Goal: Task Accomplishment & Management: Use online tool/utility

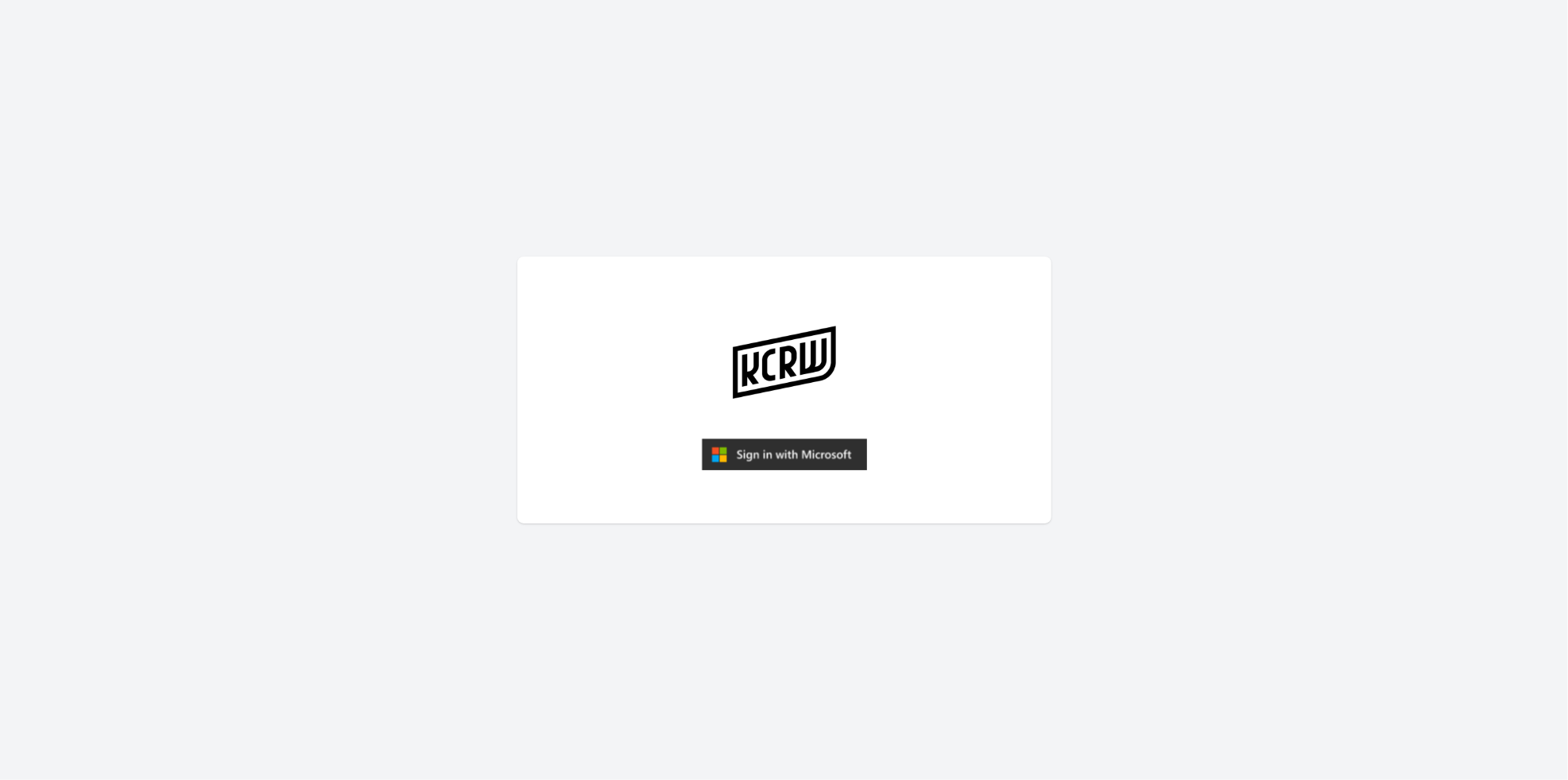
drag, startPoint x: 751, startPoint y: 443, endPoint x: 757, endPoint y: 430, distance: 14.3
click at [753, 442] on img "submit" at bounding box center [784, 454] width 165 height 32
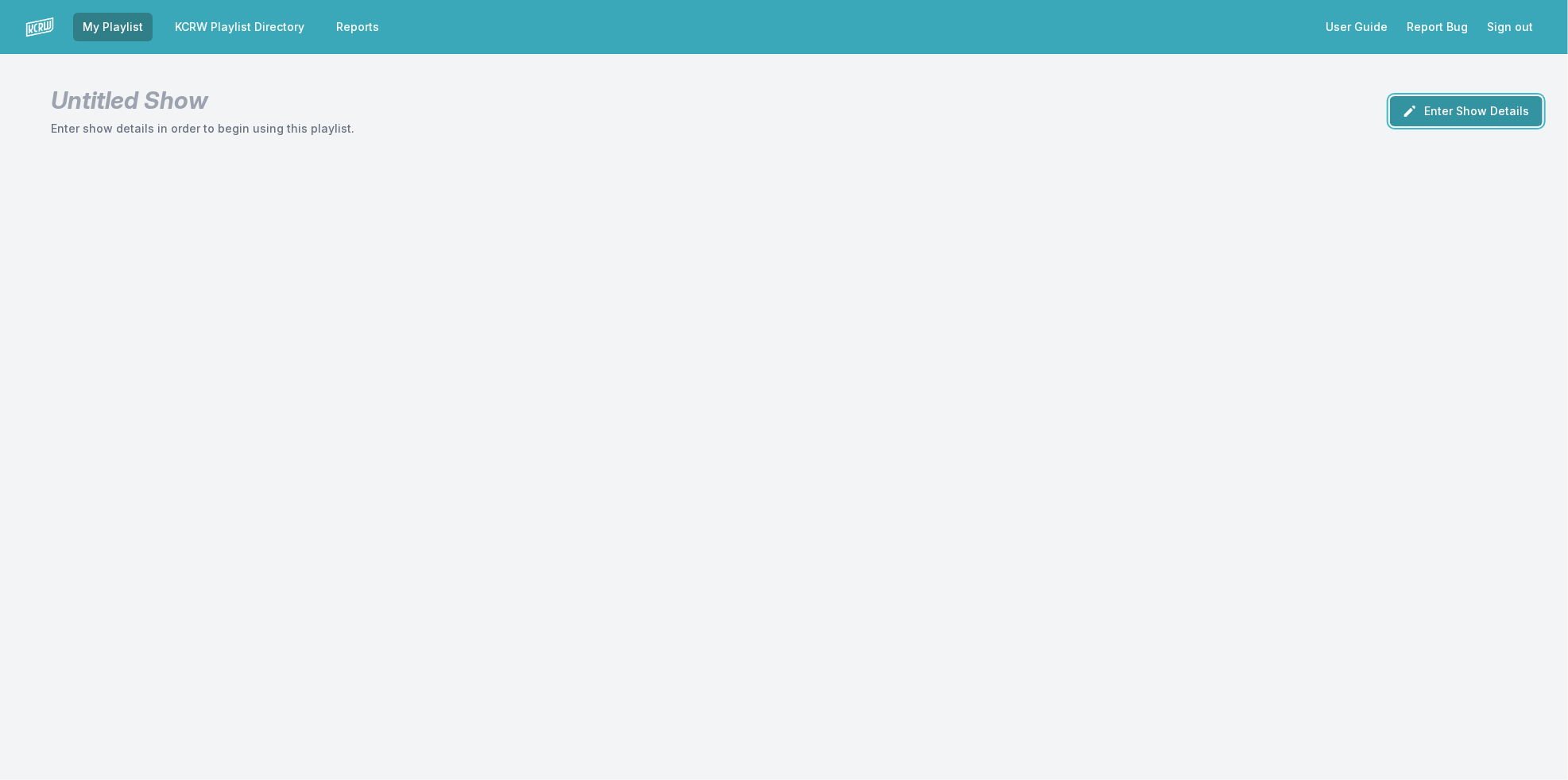
click at [1431, 106] on button "Enter Show Details" at bounding box center [1466, 110] width 153 height 30
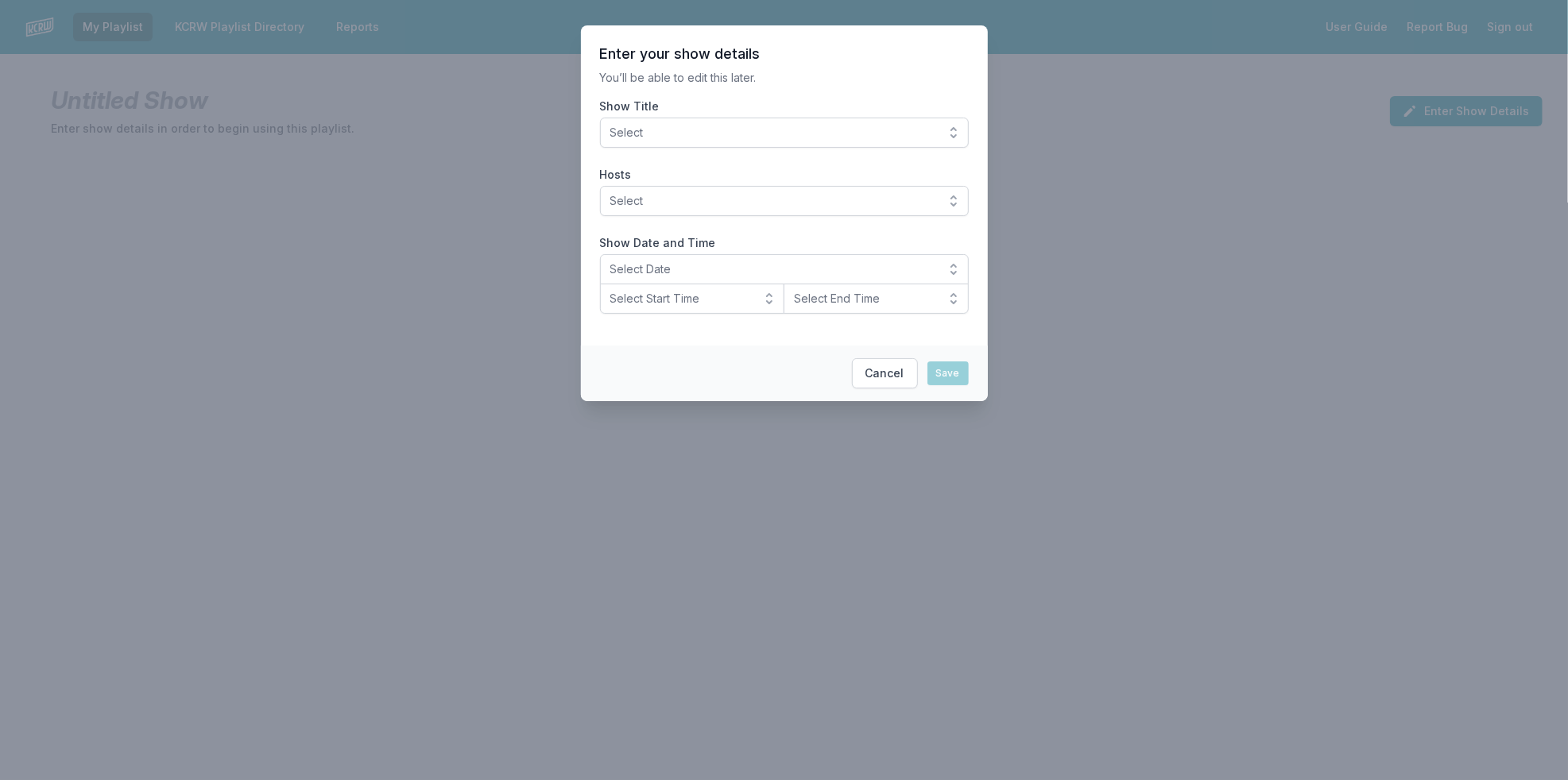
click at [915, 139] on span "Select" at bounding box center [773, 133] width 326 height 16
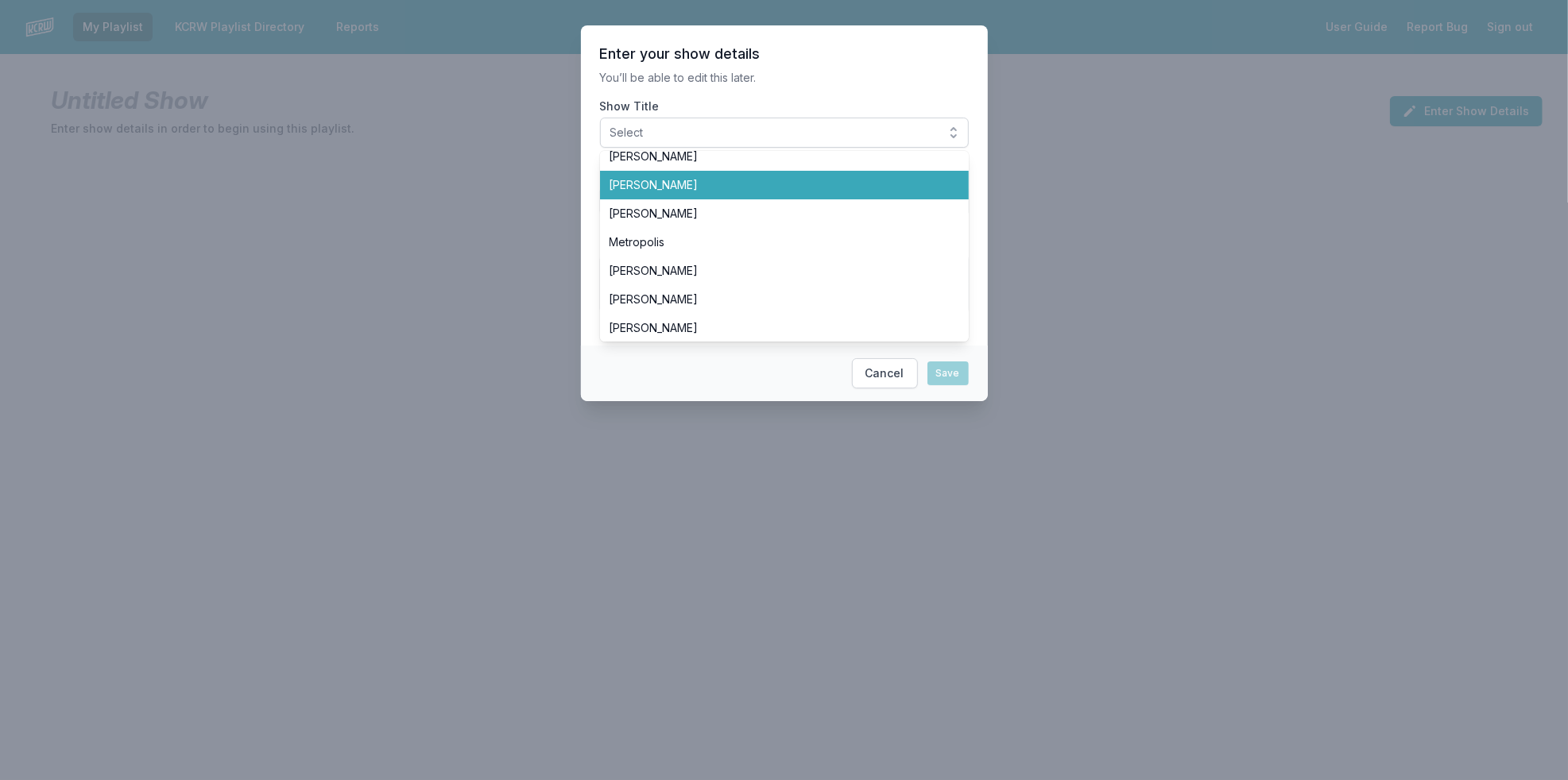
scroll to position [176, 0]
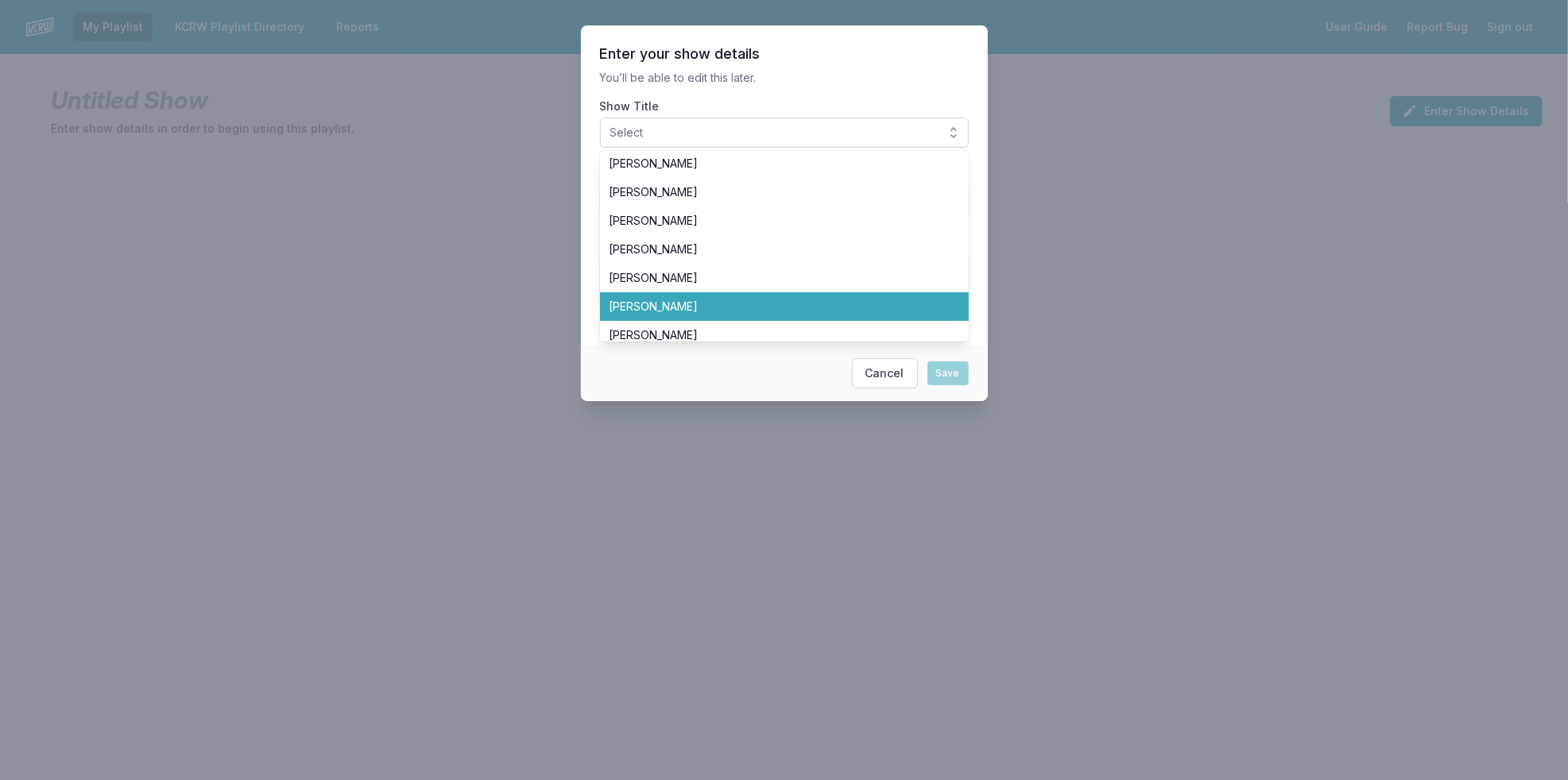
click at [877, 307] on span "Jeremy Sole" at bounding box center [775, 306] width 331 height 16
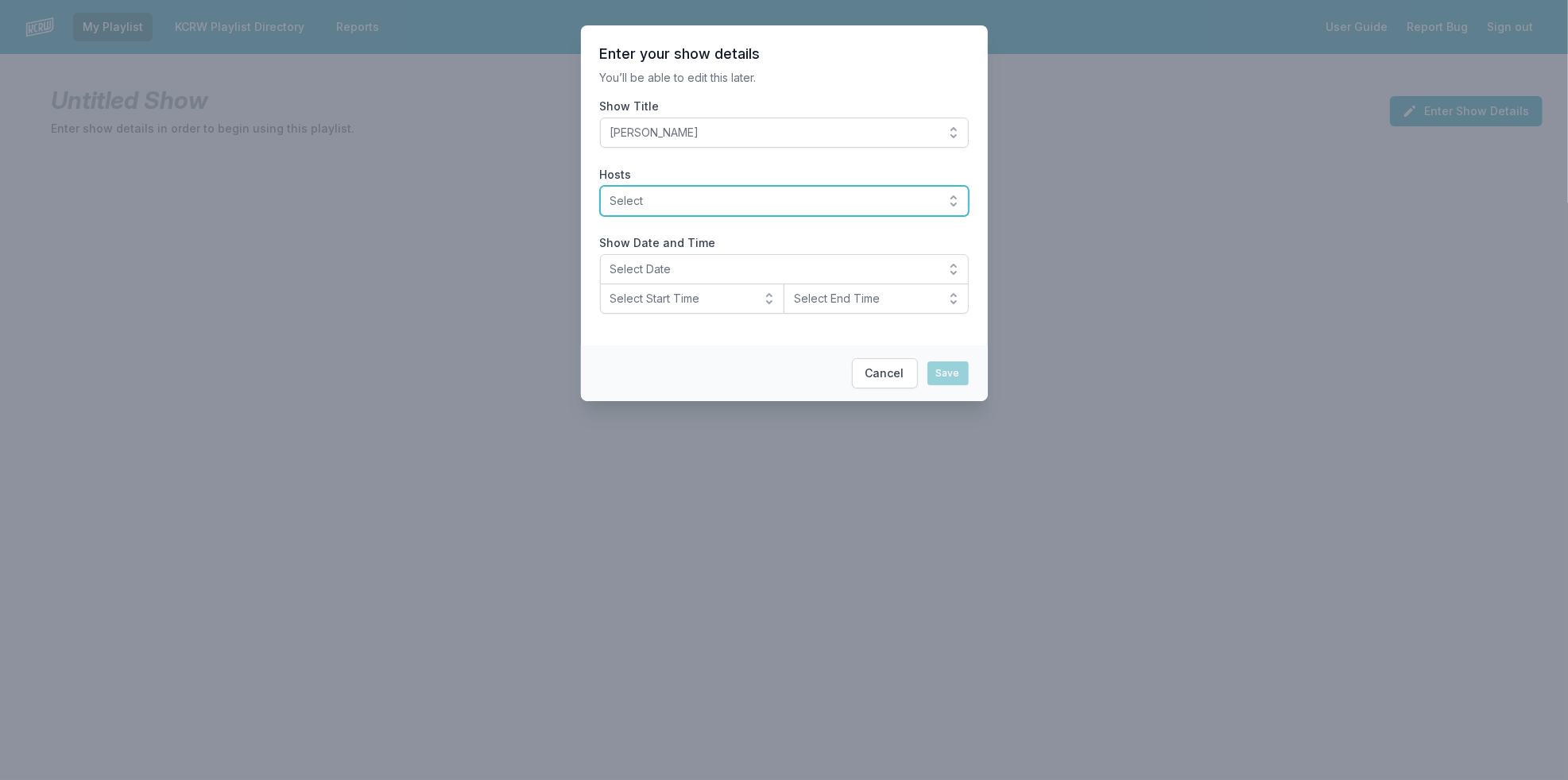
click at [844, 200] on span "Select" at bounding box center [773, 202] width 326 height 16
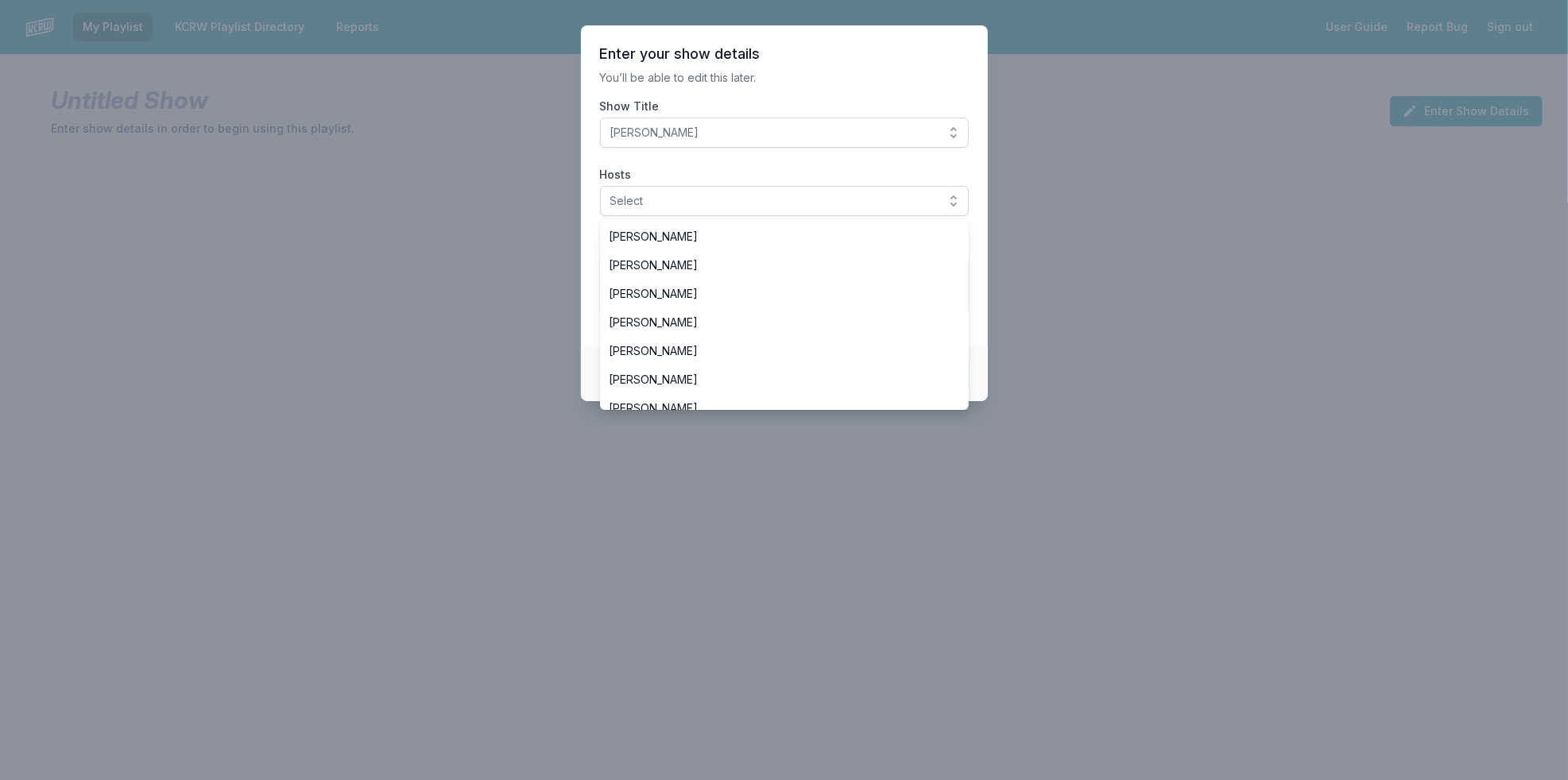
scroll to position [265, 0]
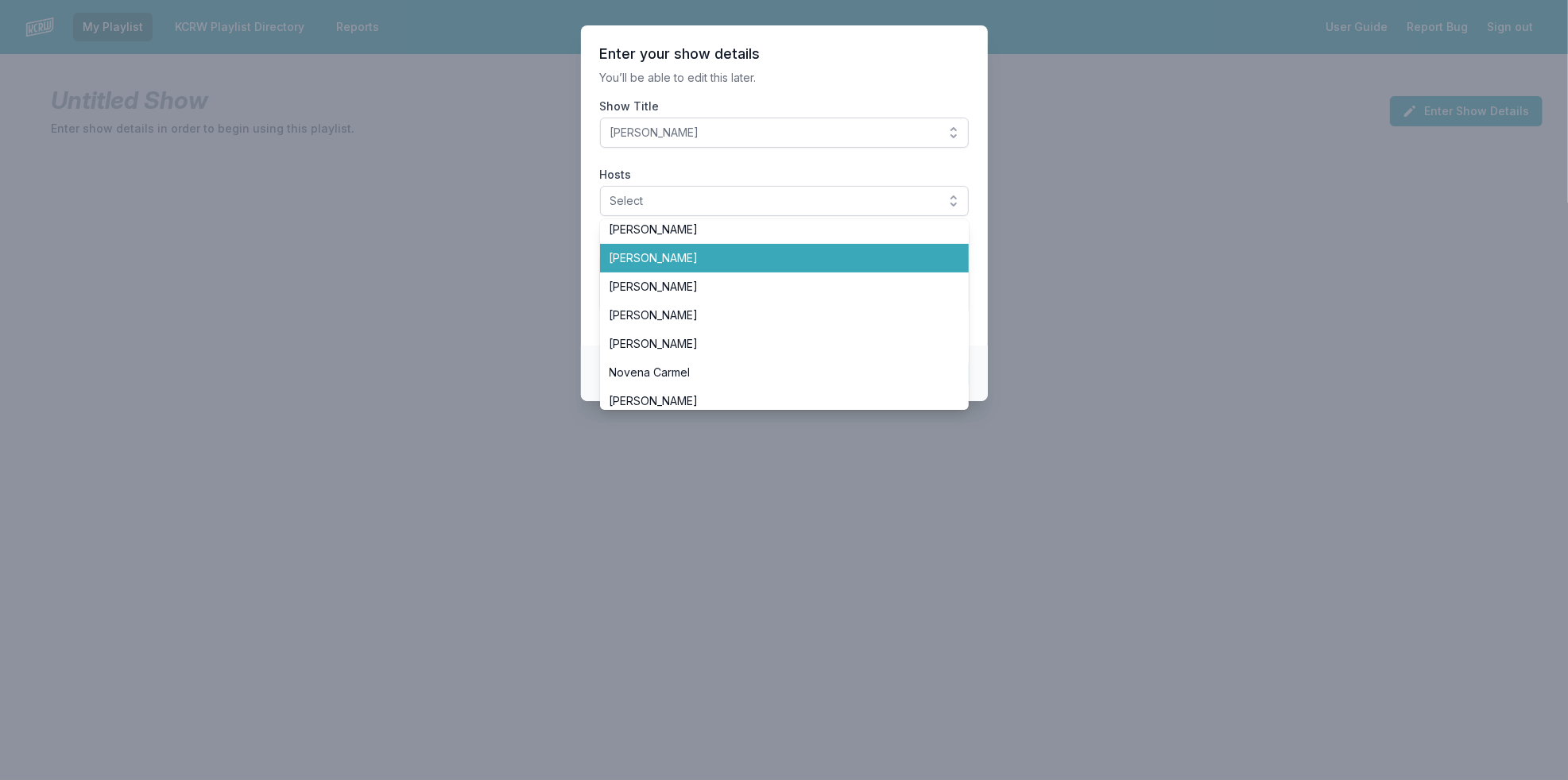
click at [864, 256] on span "Jeremy Sole" at bounding box center [775, 258] width 331 height 16
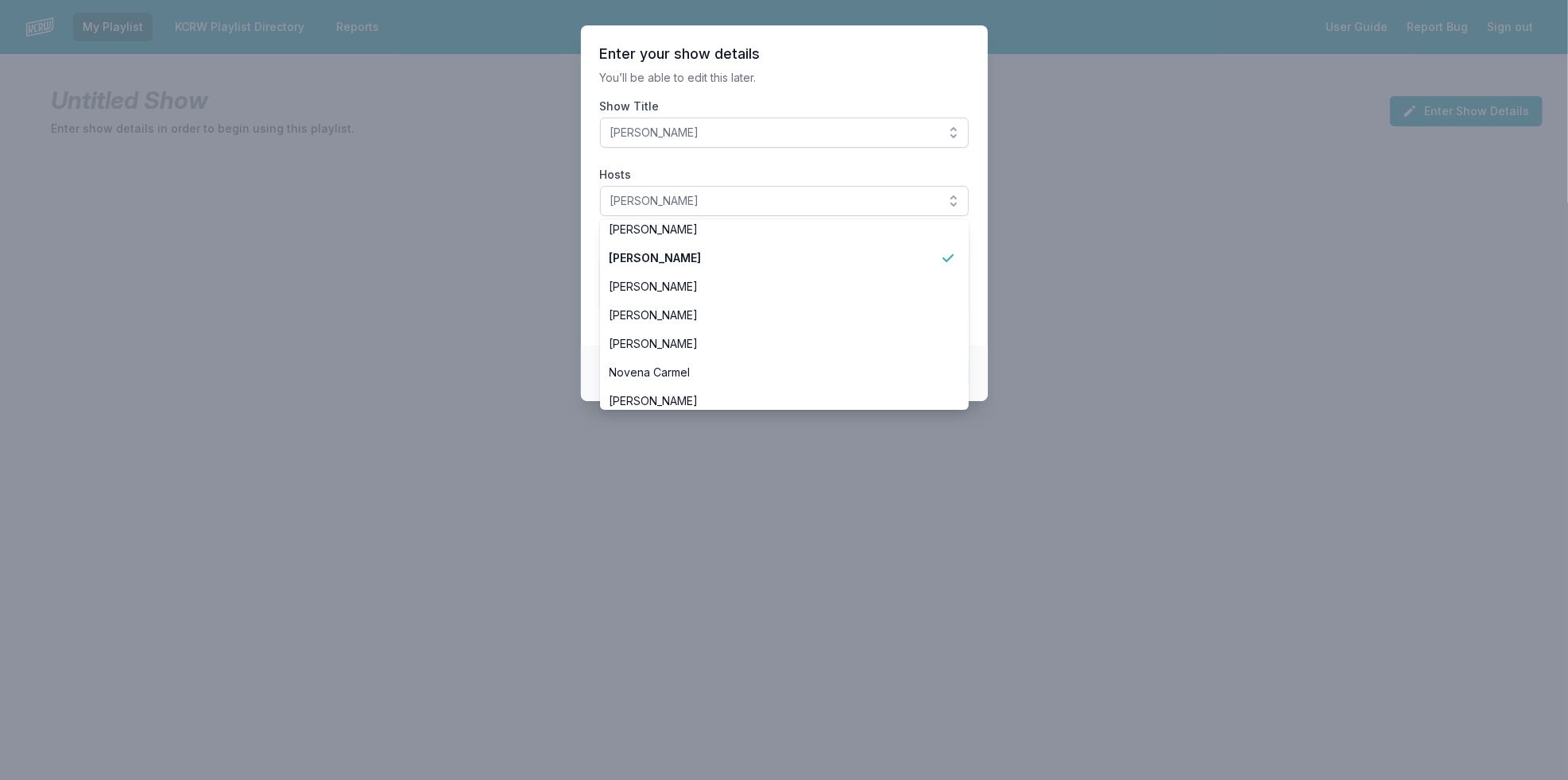
click at [589, 291] on section "Enter your show details You’ll be able to edit this later. Show Title Jeremy So…" at bounding box center [784, 185] width 407 height 320
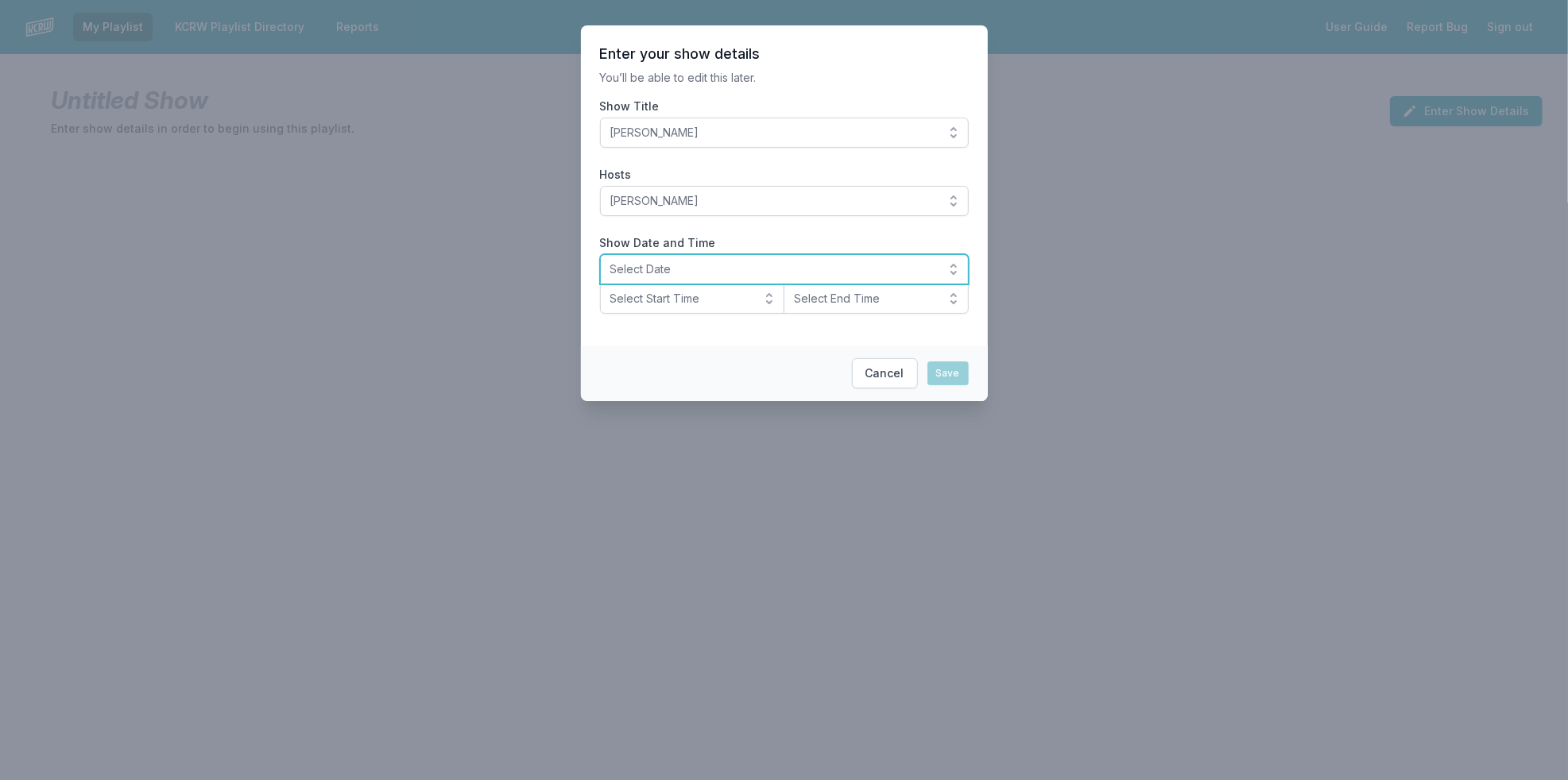
click at [685, 257] on button "Select Date" at bounding box center [784, 268] width 369 height 30
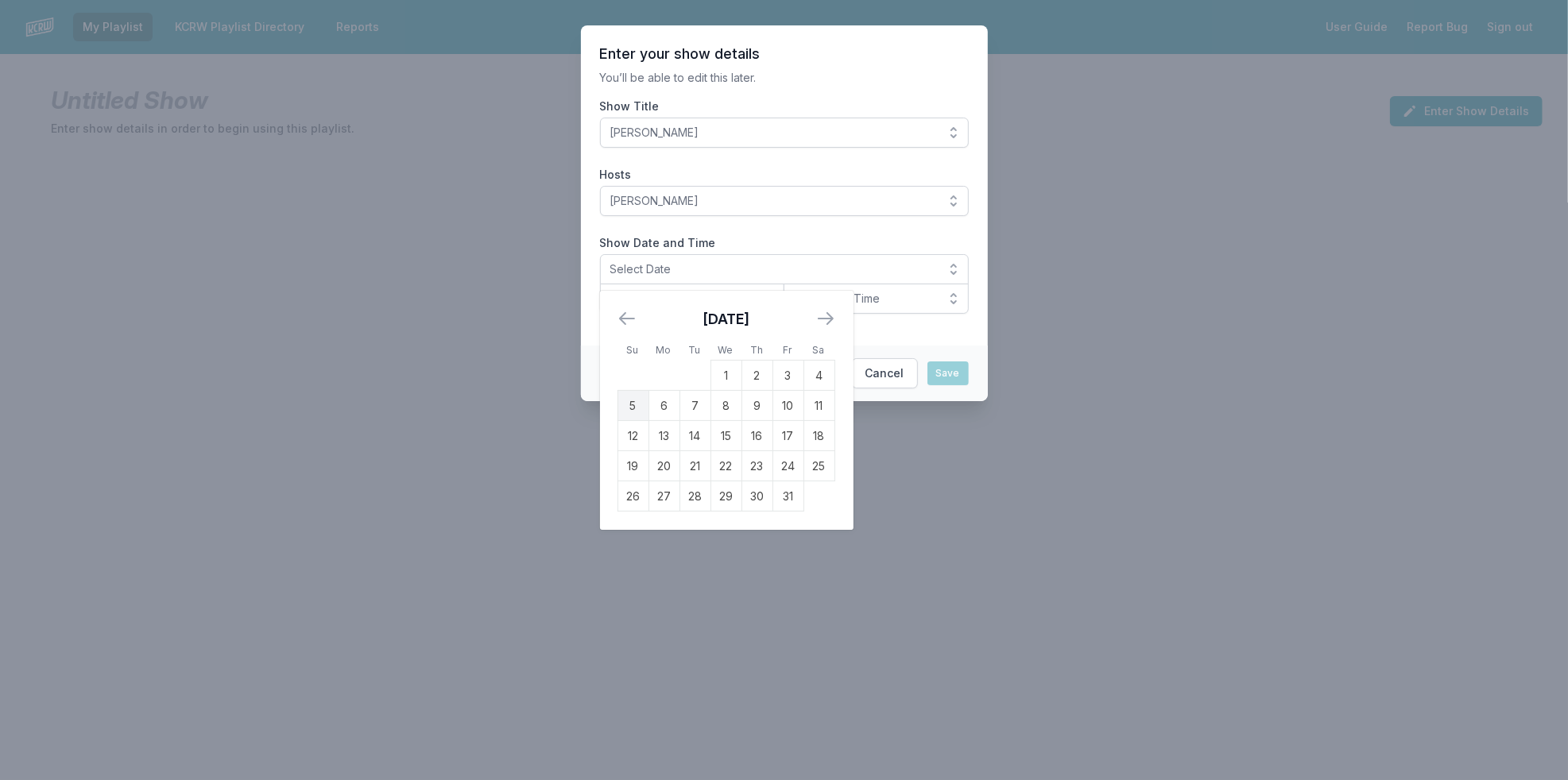
click at [641, 401] on td "5" at bounding box center [633, 405] width 31 height 30
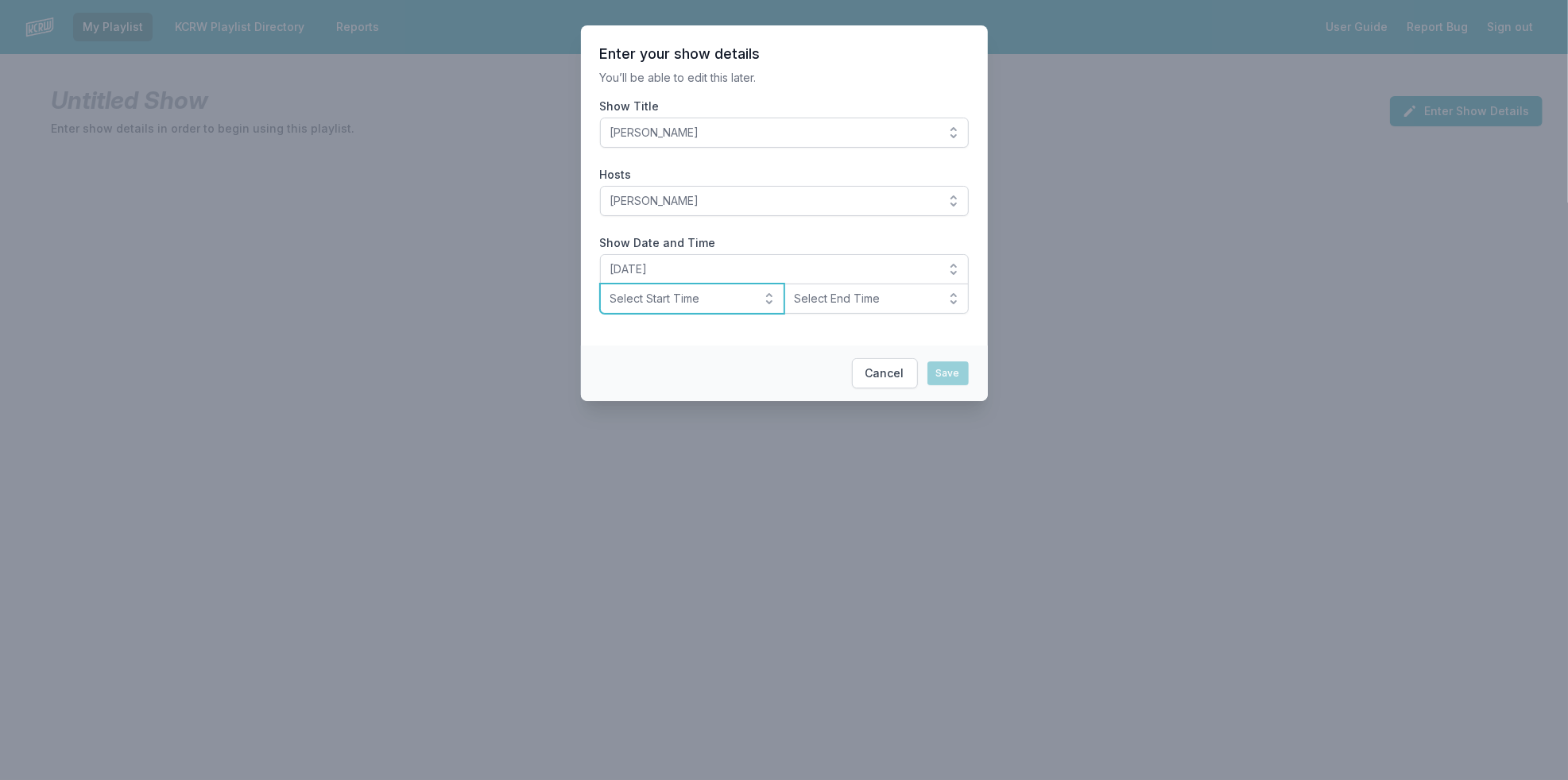
click at [680, 305] on span "Select Start Time" at bounding box center [681, 299] width 142 height 16
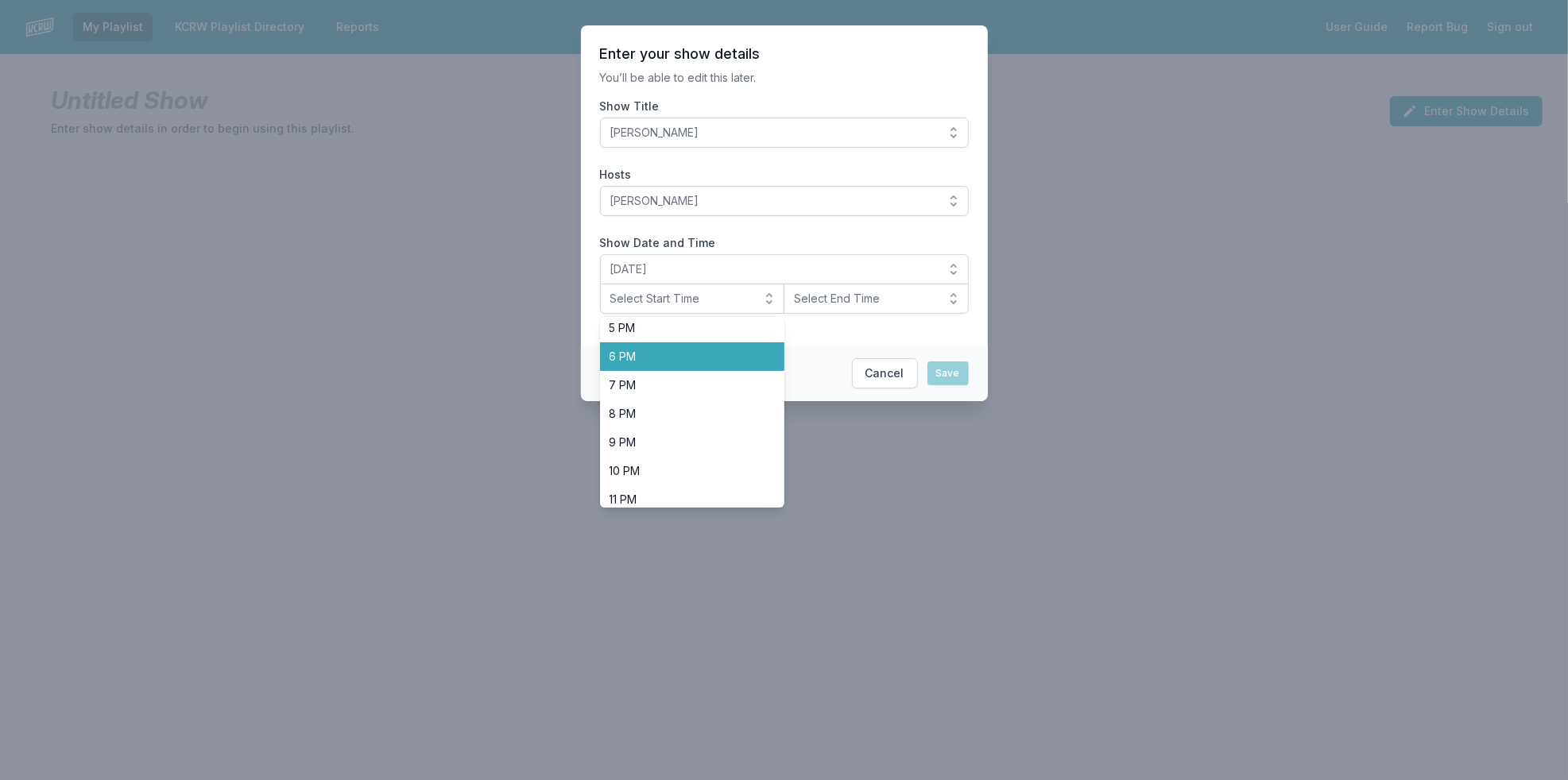
scroll to position [501, 0]
click at [743, 347] on li "6 PM" at bounding box center [692, 348] width 185 height 29
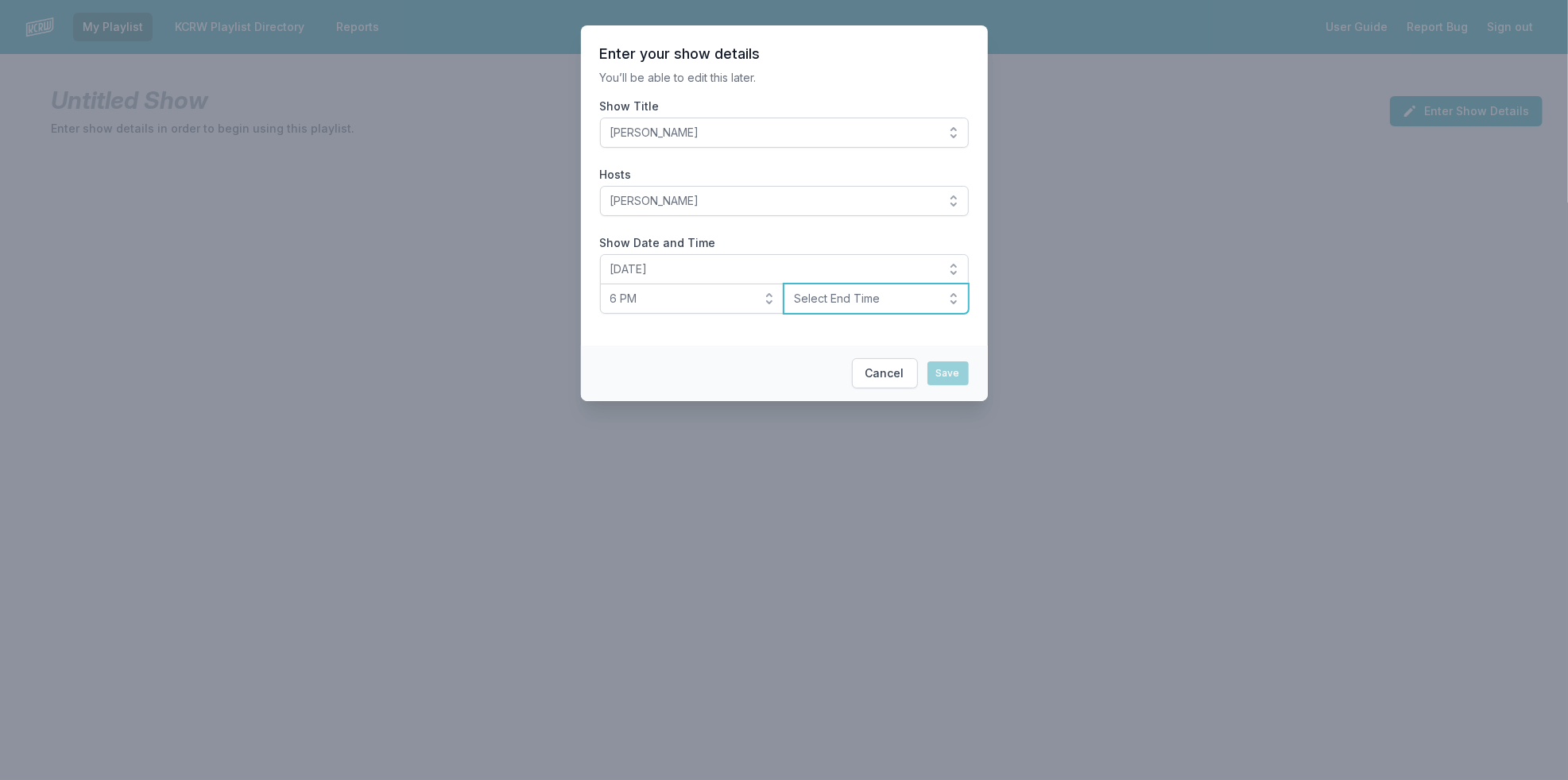
click at [847, 302] on span "Select End Time" at bounding box center [864, 299] width 142 height 16
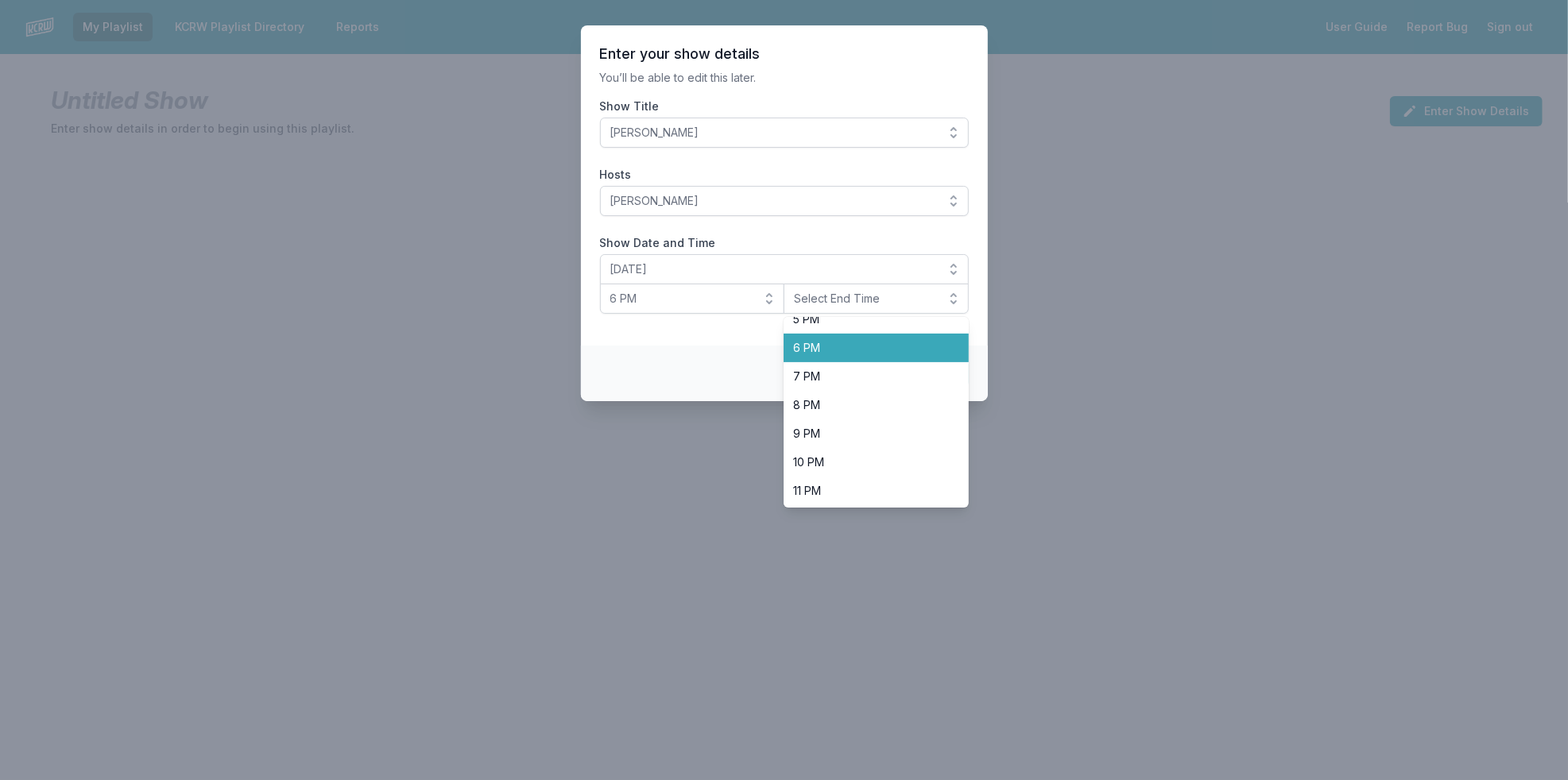
click at [855, 347] on span "6 PM" at bounding box center [866, 348] width 147 height 16
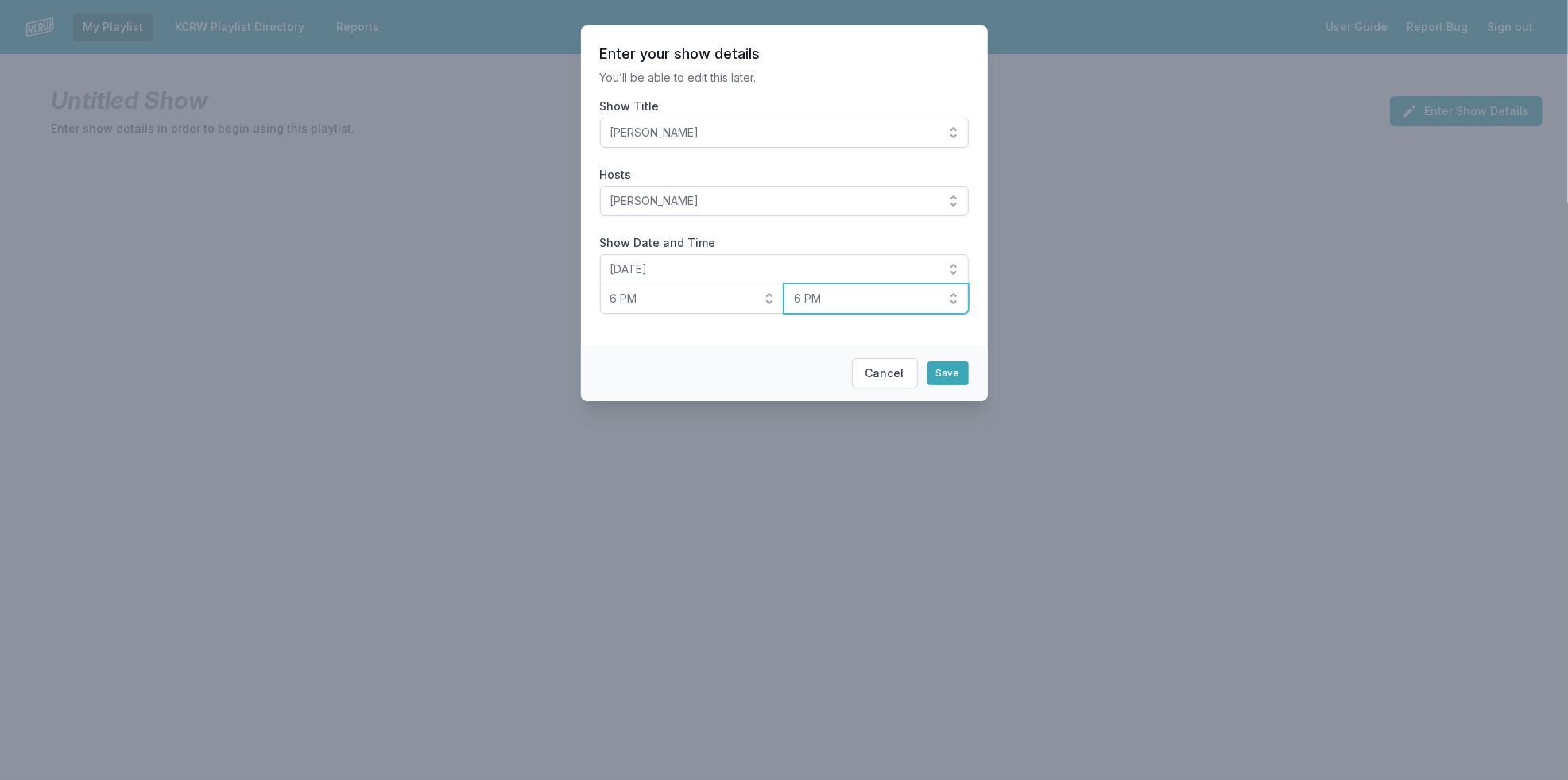
drag, startPoint x: 892, startPoint y: 295, endPoint x: 899, endPoint y: 299, distance: 8.1
click at [895, 295] on span "6 PM" at bounding box center [864, 299] width 142 height 16
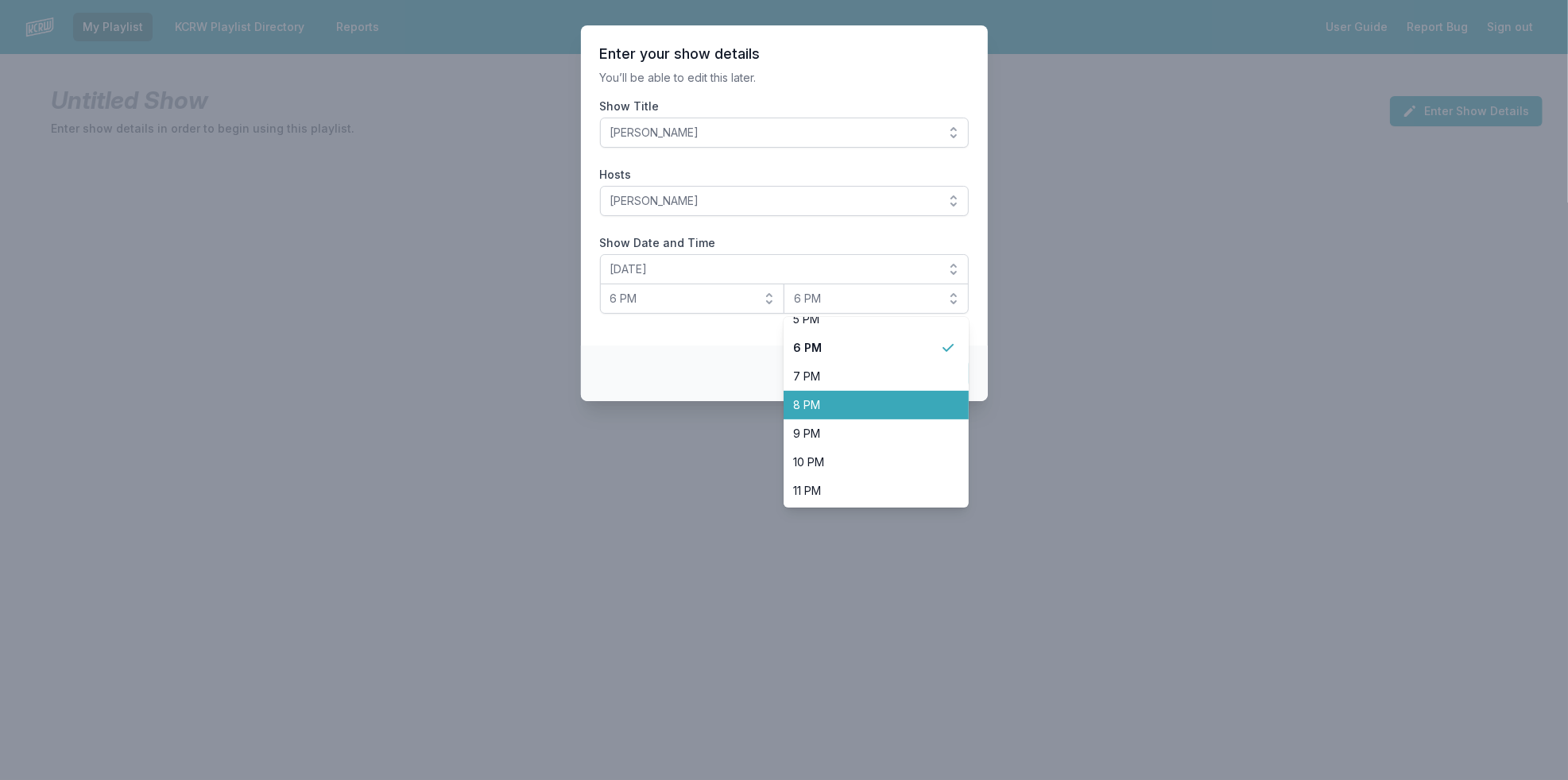
click at [895, 401] on span "8 PM" at bounding box center [866, 405] width 147 height 16
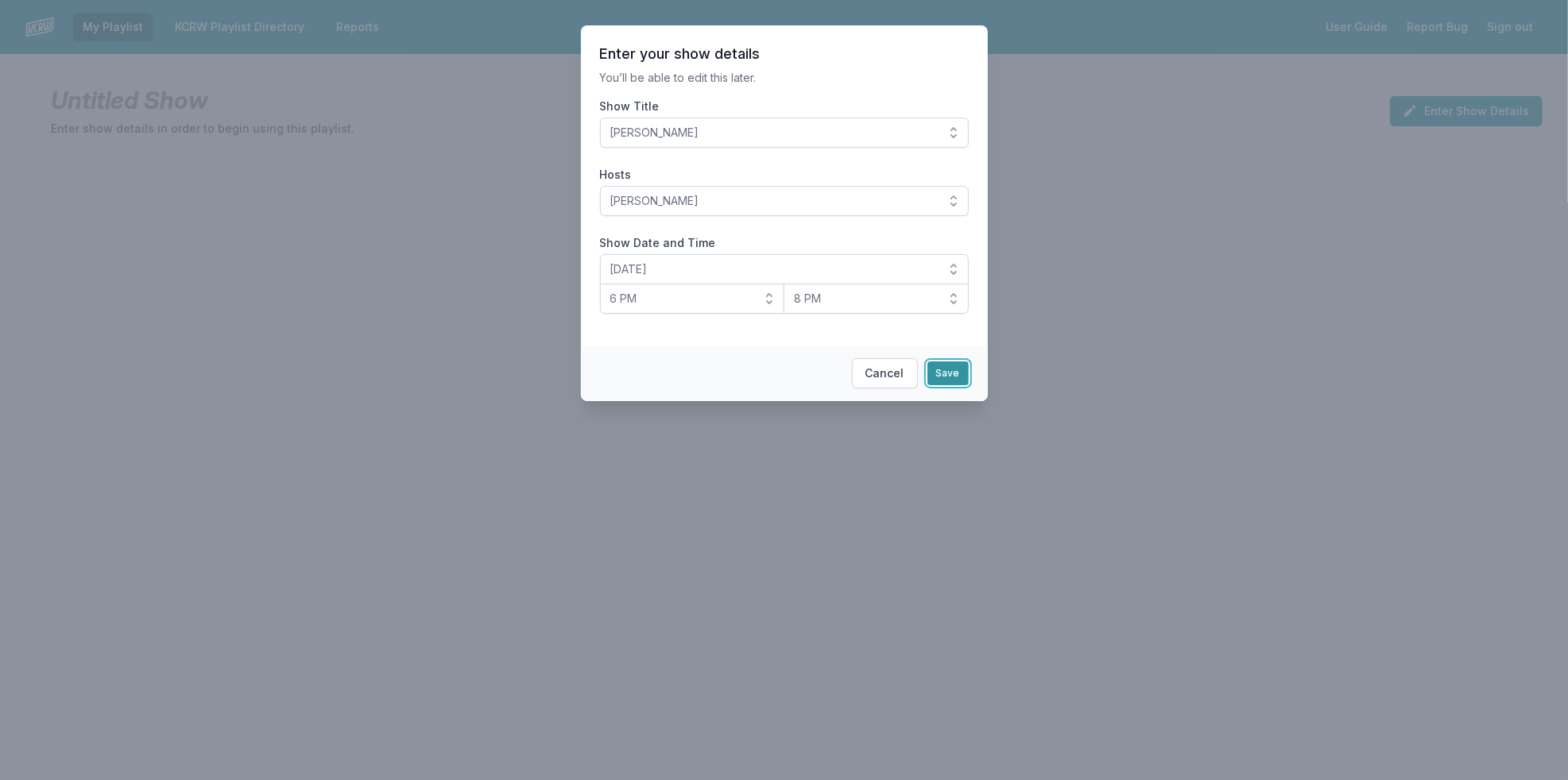
click at [962, 370] on button "Save" at bounding box center [948, 373] width 42 height 23
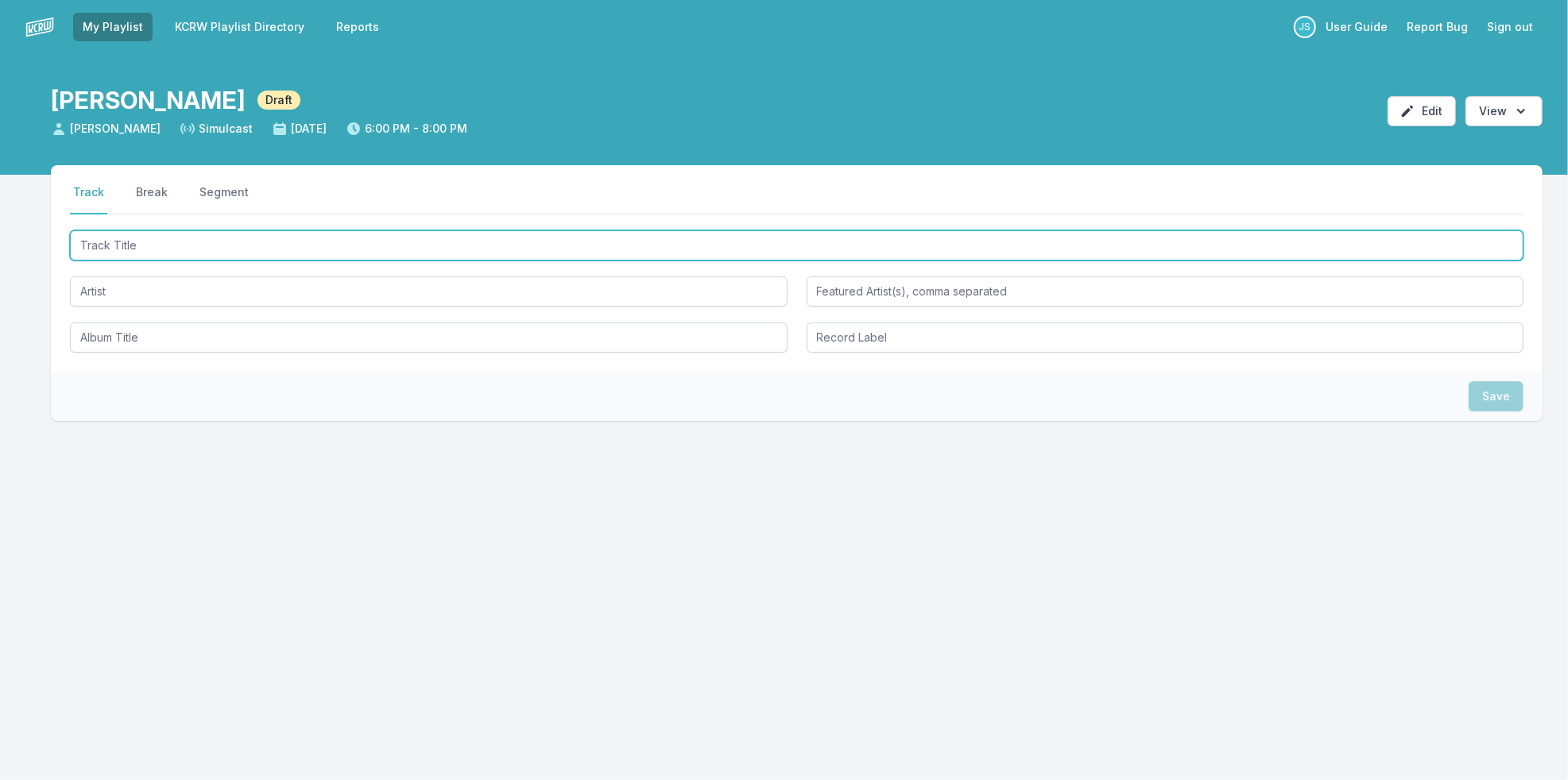
click at [126, 251] on input "Track Title" at bounding box center [796, 245] width 1453 height 30
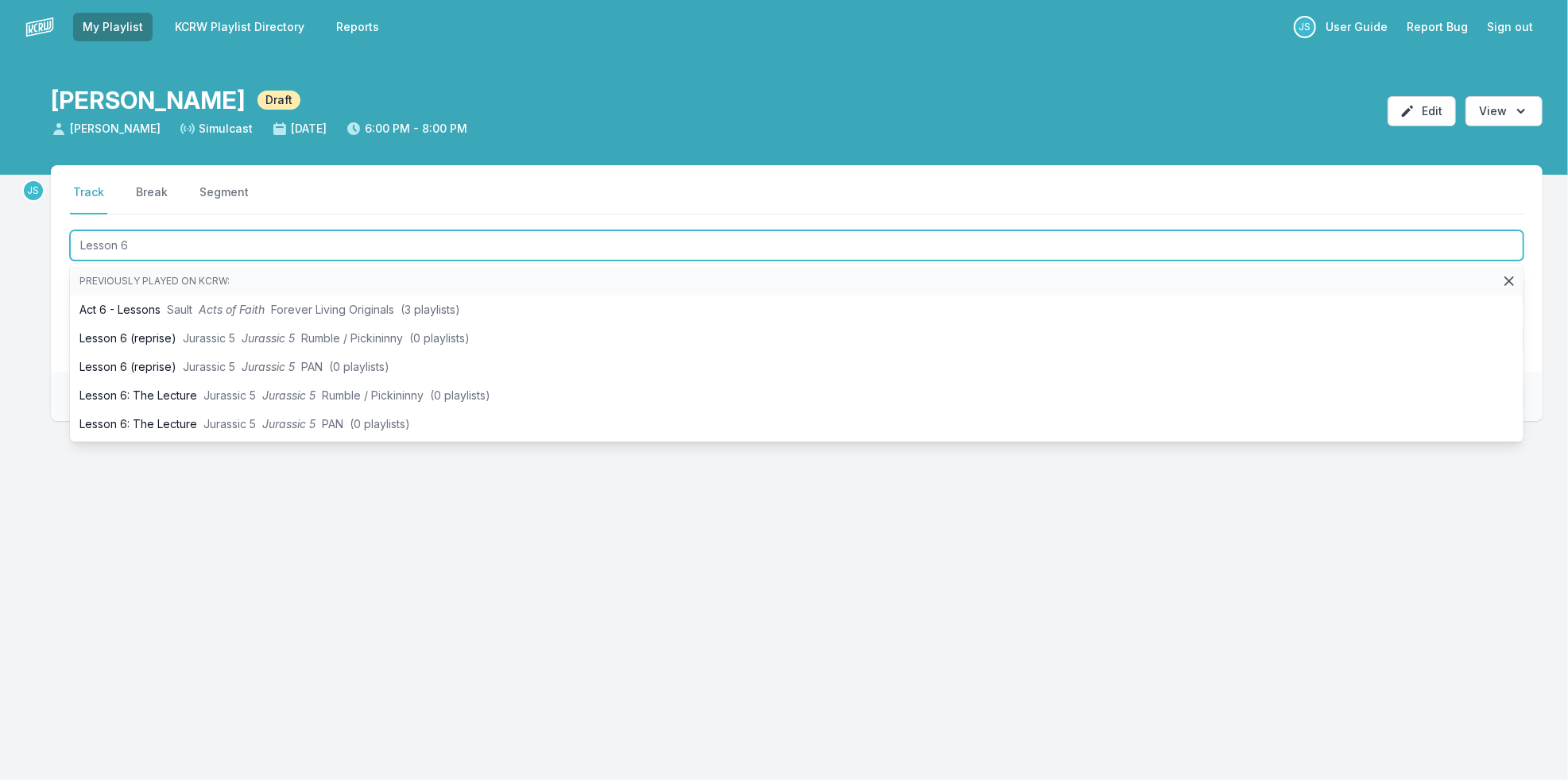
type input "Lesson 6"
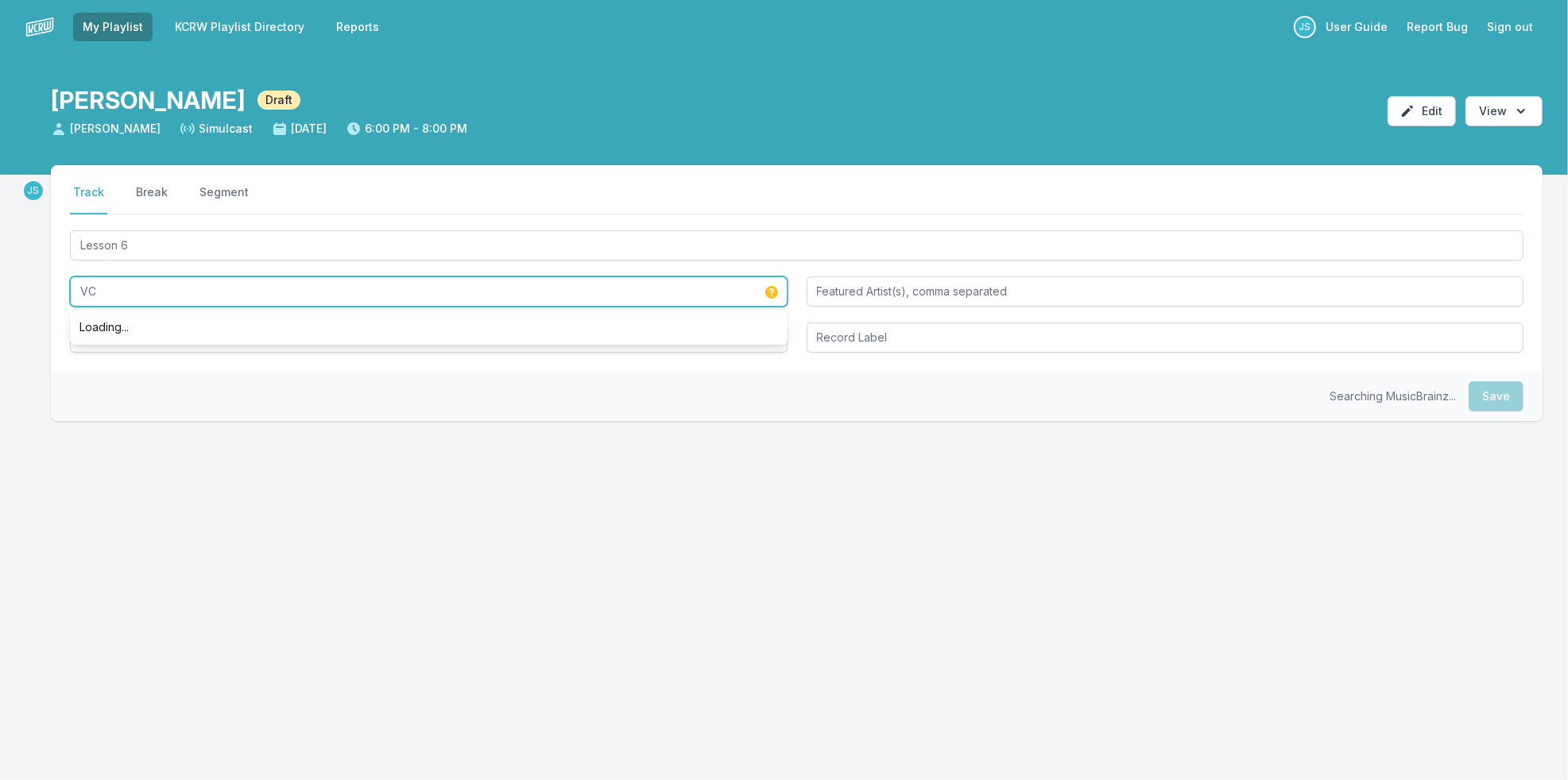
type input "V"
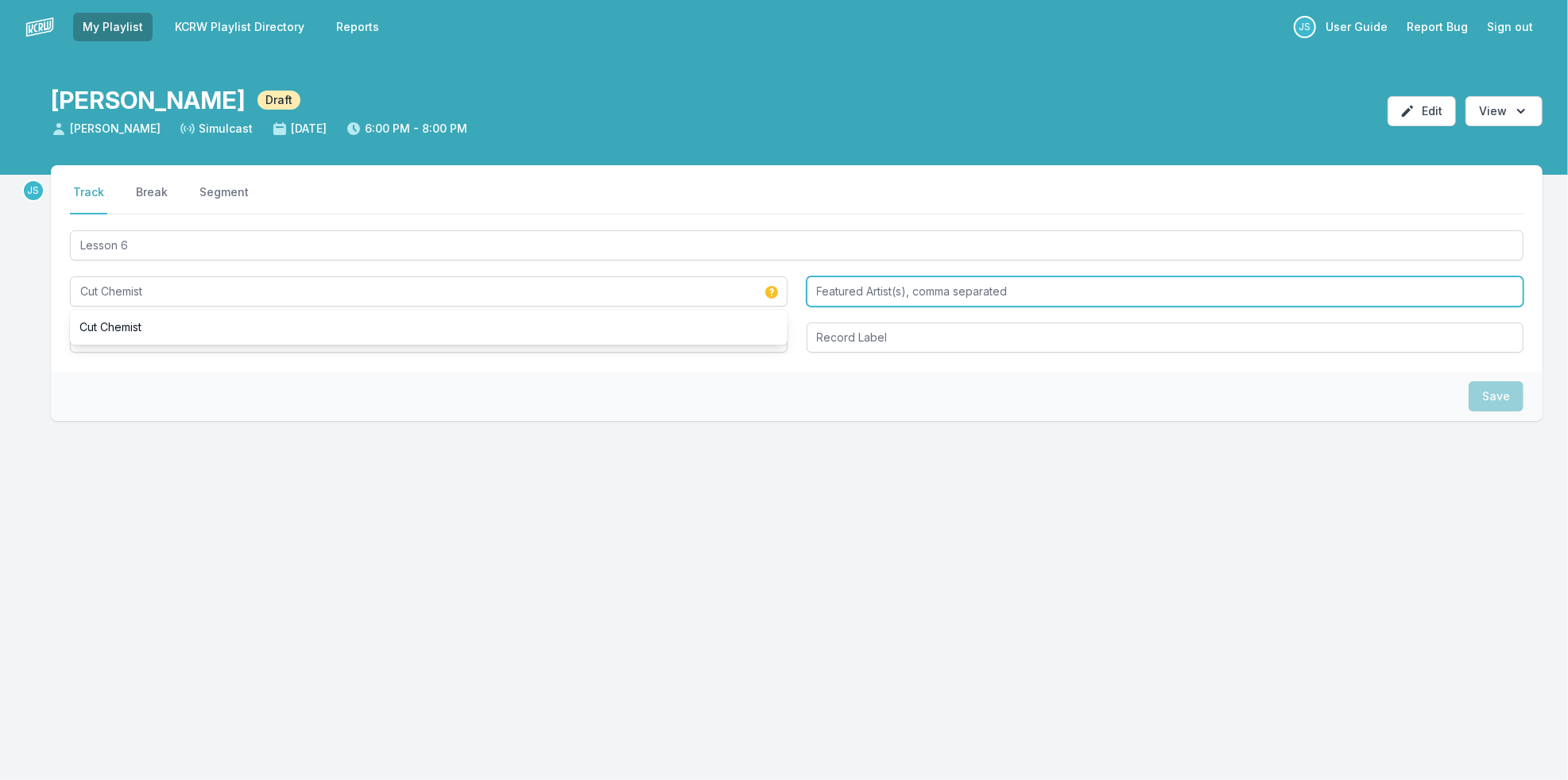
type input "Cut Chemist"
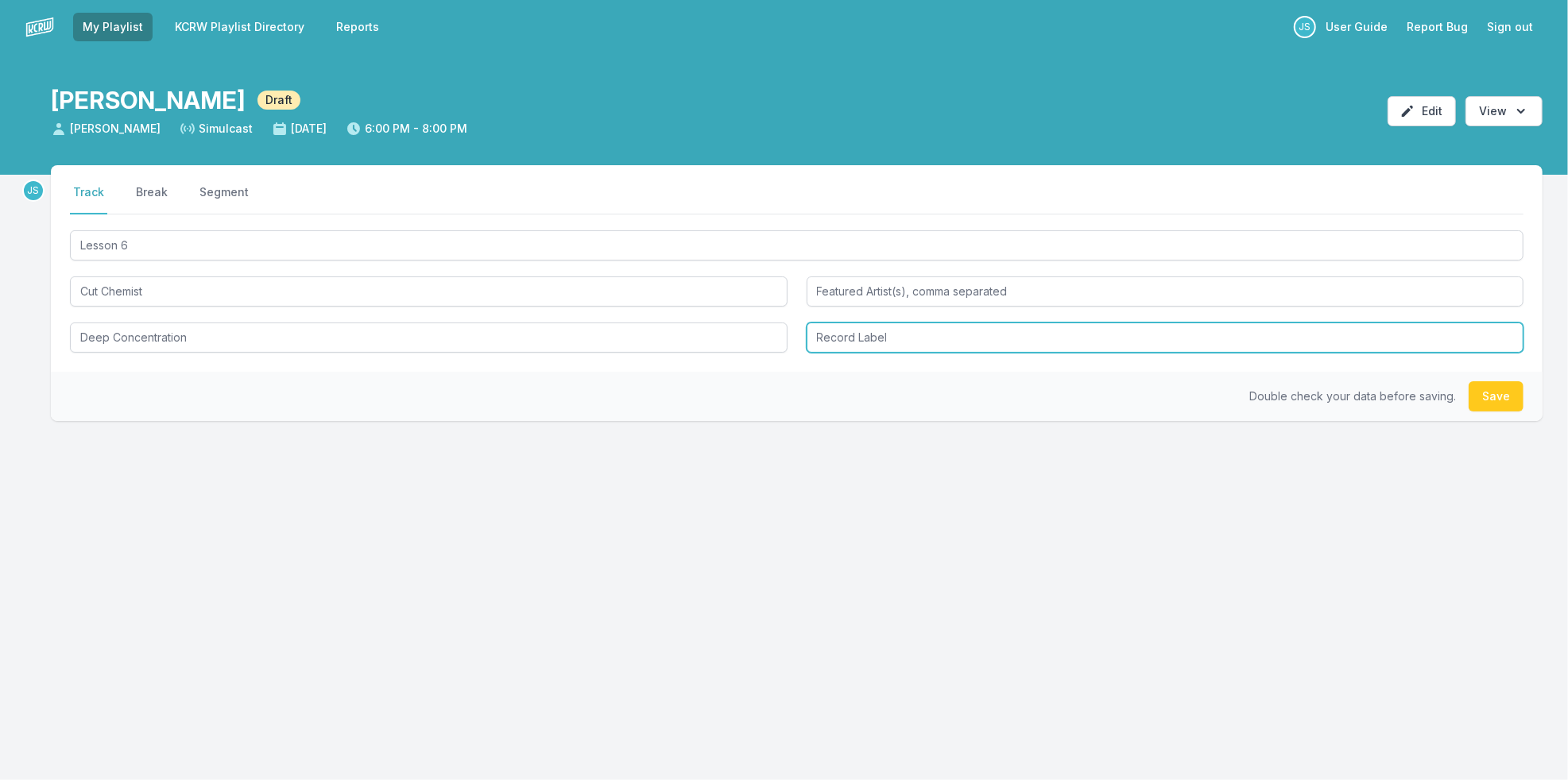
type input "Deep Concentration"
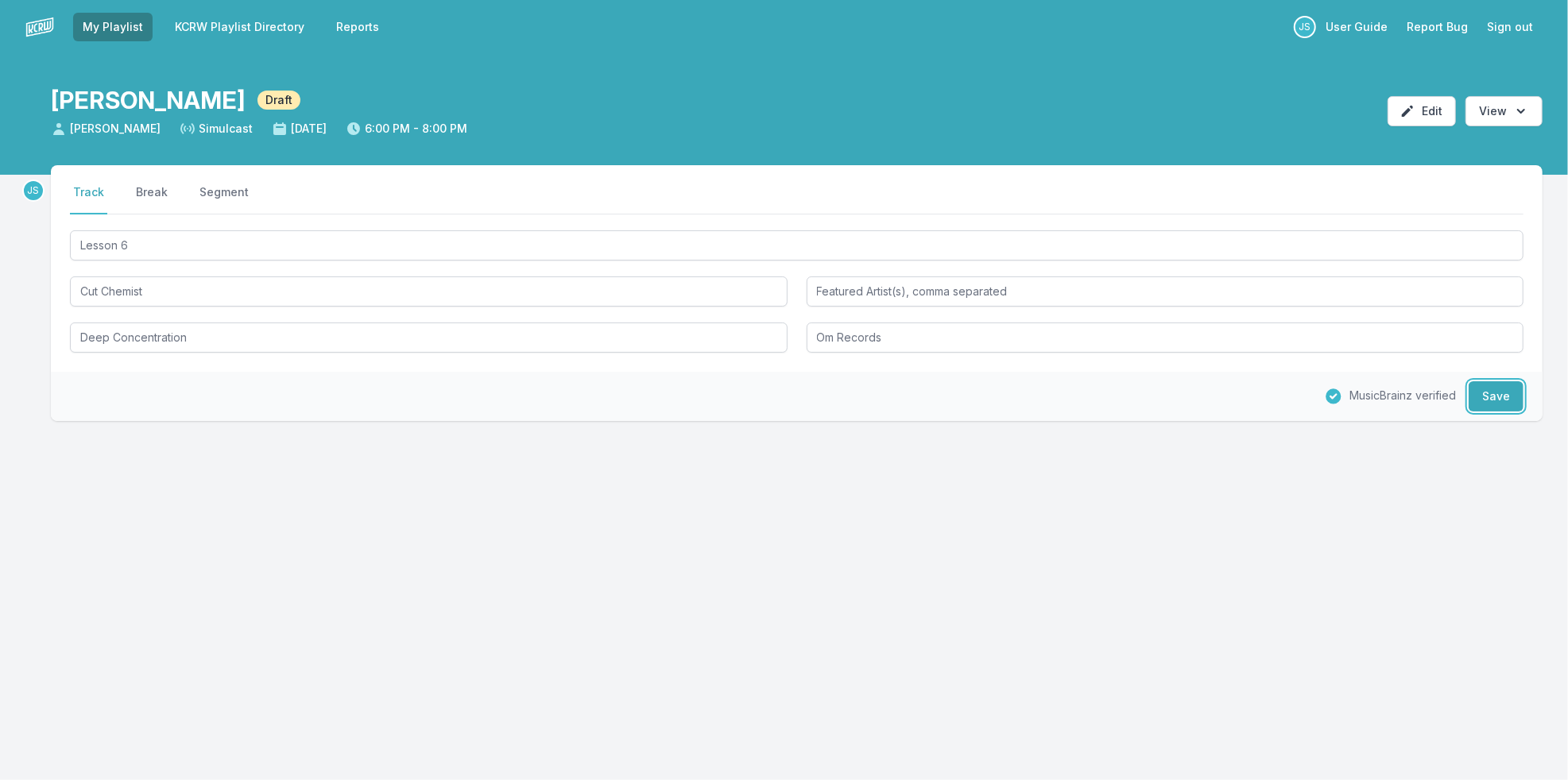
type input "Om Records"
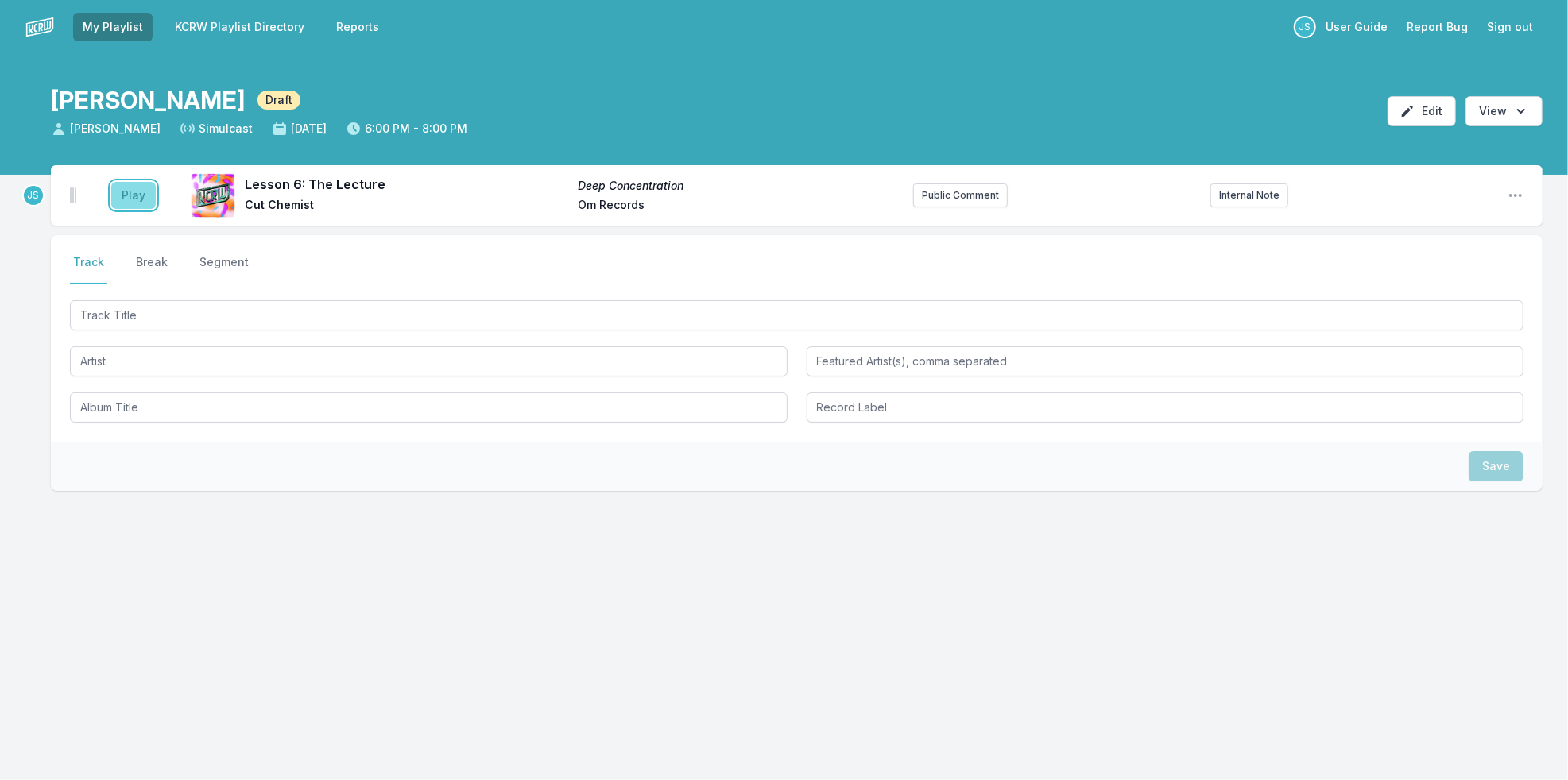
click at [122, 202] on button "Play" at bounding box center [133, 195] width 44 height 27
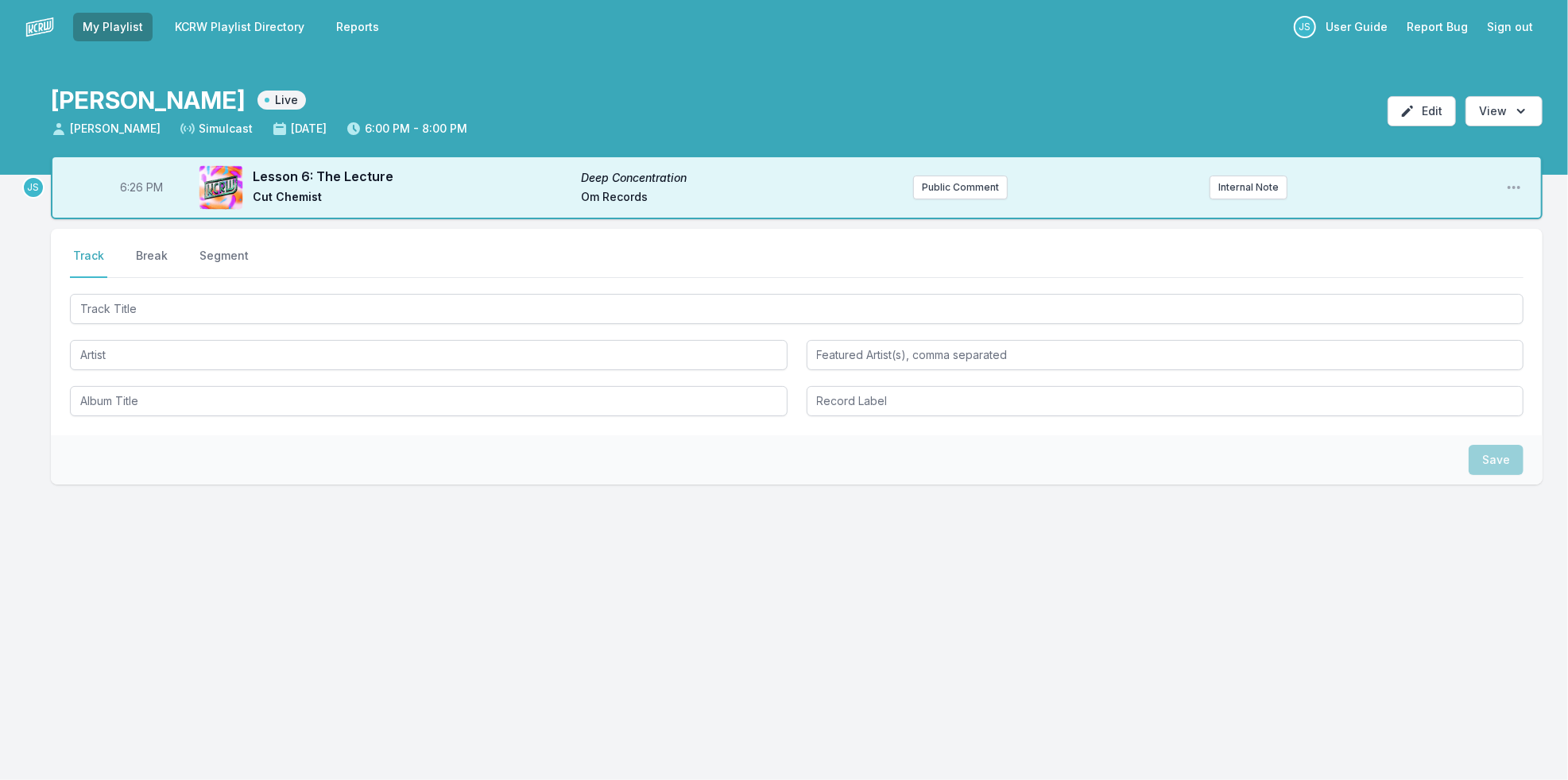
click at [139, 185] on span "6:26 PM" at bounding box center [141, 188] width 43 height 16
click at [132, 188] on input "18:26" at bounding box center [141, 187] width 89 height 30
type input "18:00"
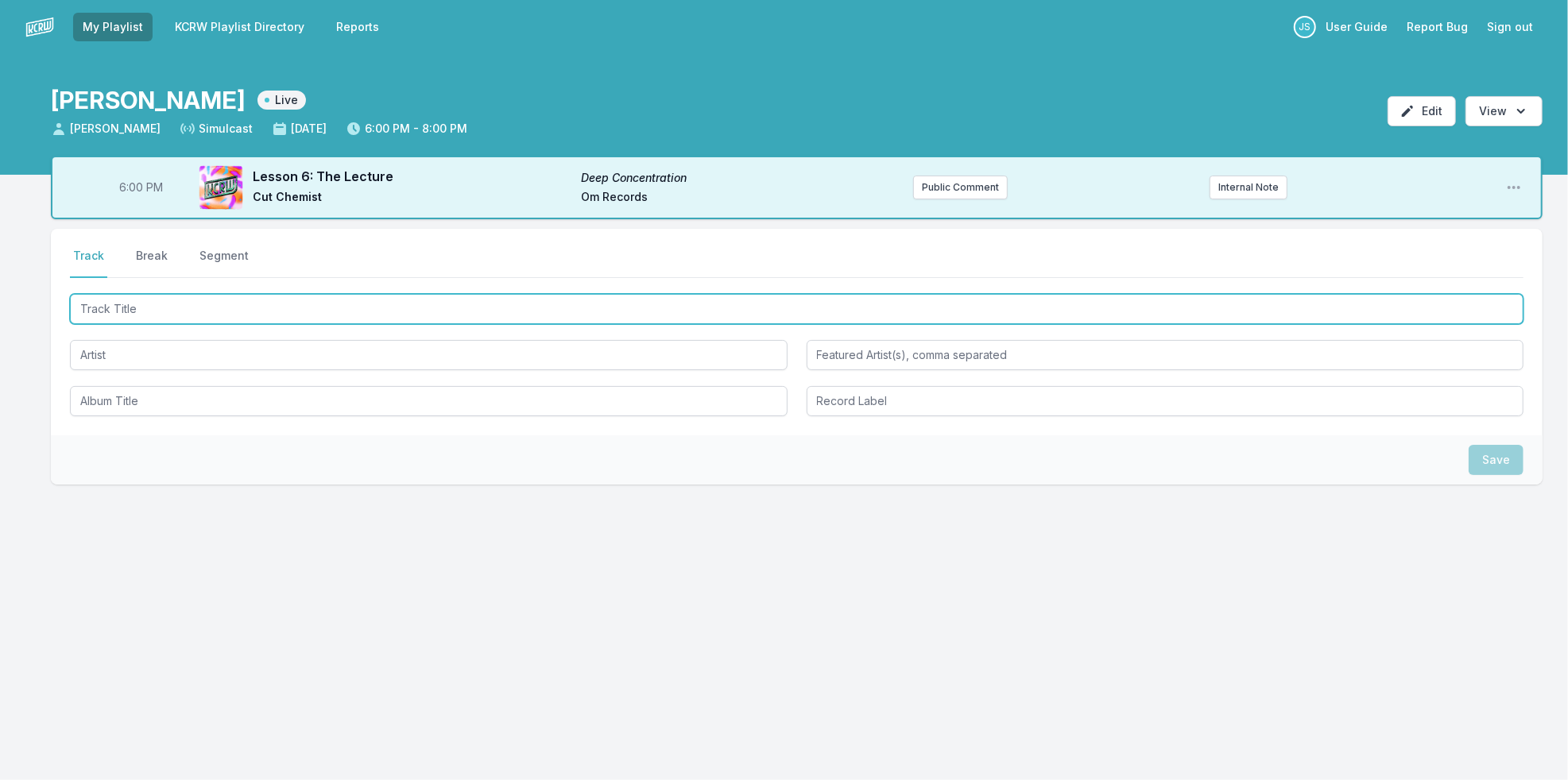
click at [144, 304] on input "Track Title" at bounding box center [796, 308] width 1453 height 30
